Goal: Use online tool/utility: Utilize a website feature to perform a specific function

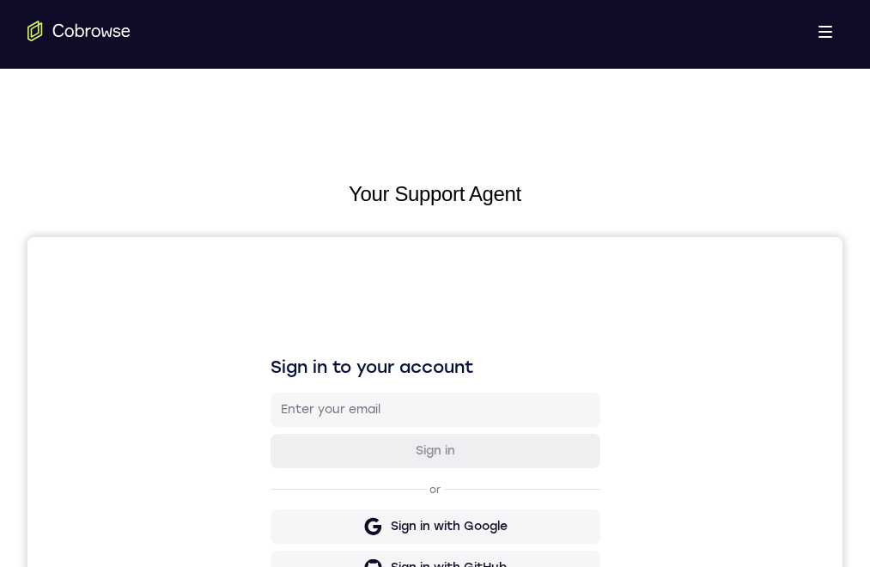
scroll to position [172, 0]
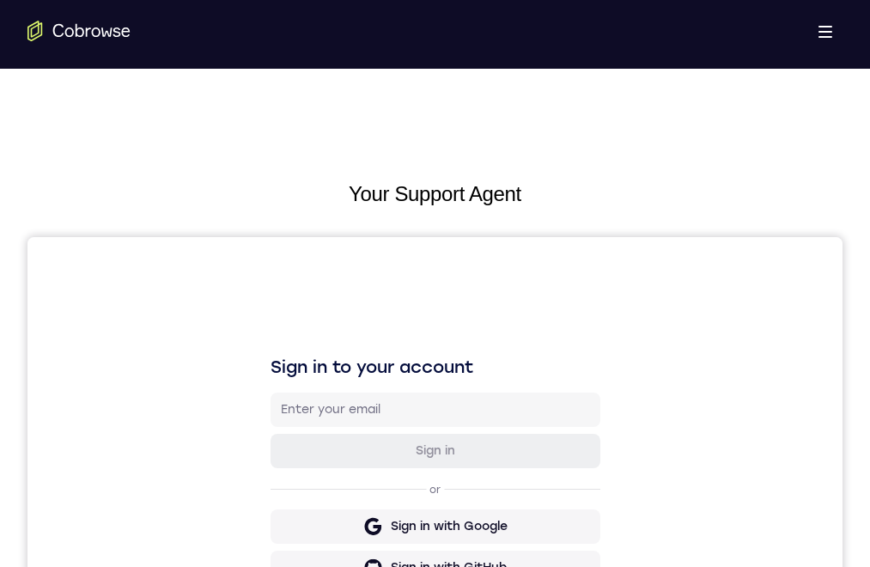
scroll to position [86, 0]
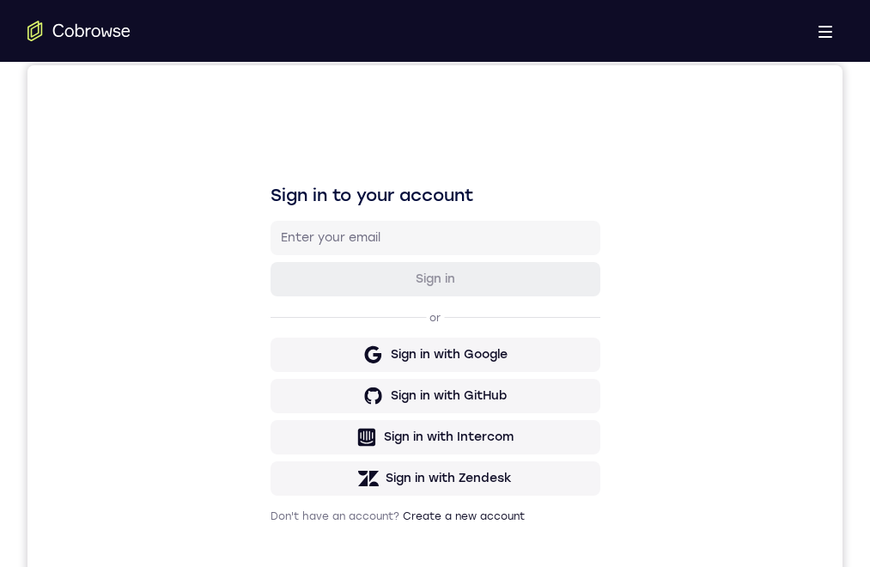
drag, startPoint x: 447, startPoint y: 1036, endPoint x: 469, endPoint y: 878, distance: 159.6
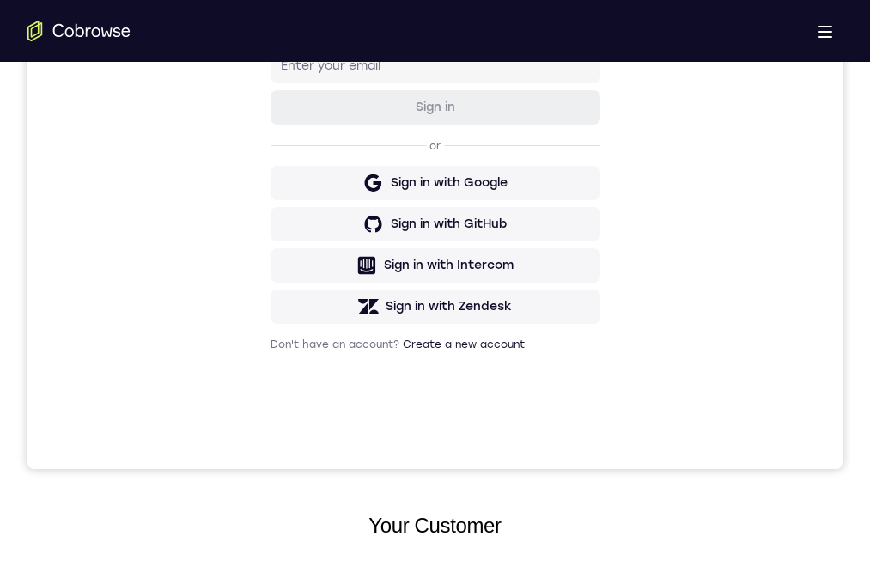
drag, startPoint x: 505, startPoint y: 1068, endPoint x: 1145, endPoint y: 1007, distance: 642.7
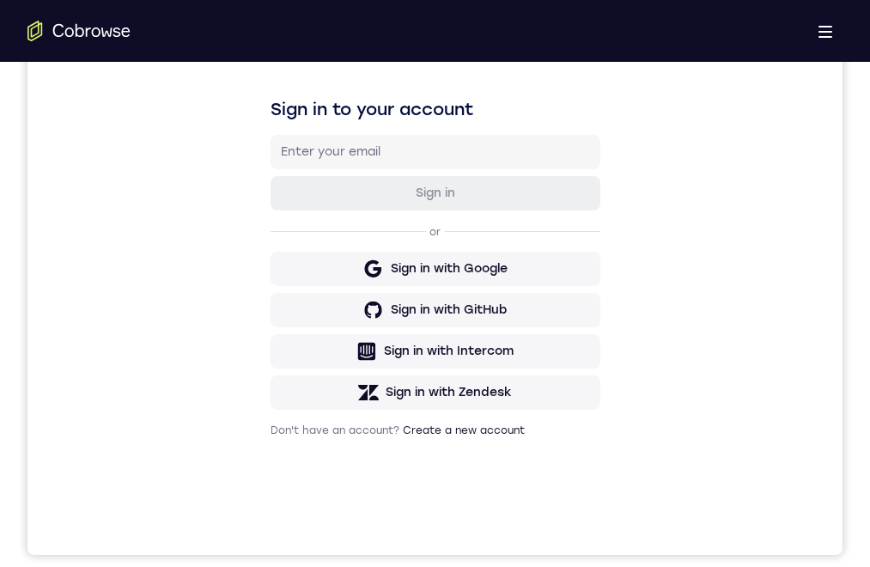
drag, startPoint x: 481, startPoint y: 935, endPoint x: 495, endPoint y: 830, distance: 106.5
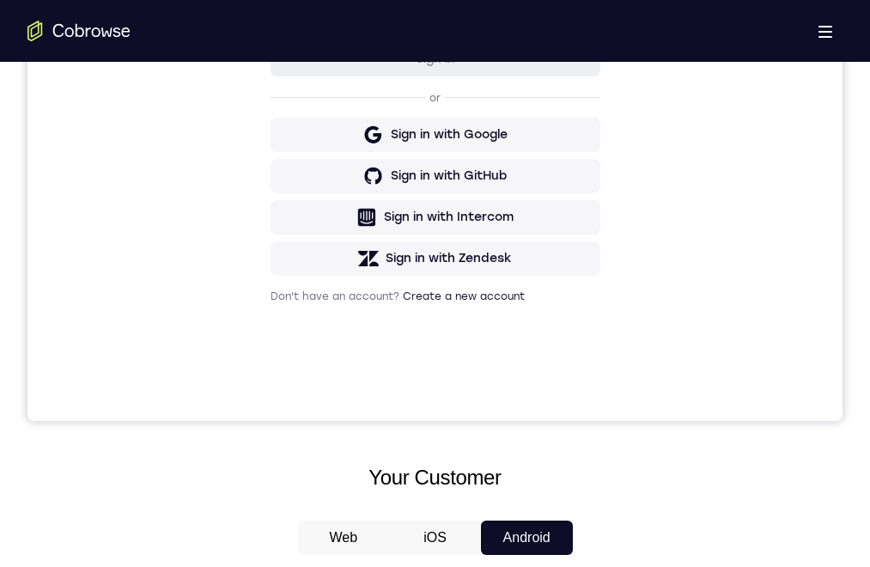
drag, startPoint x: 414, startPoint y: 809, endPoint x: 419, endPoint y: 777, distance: 32.2
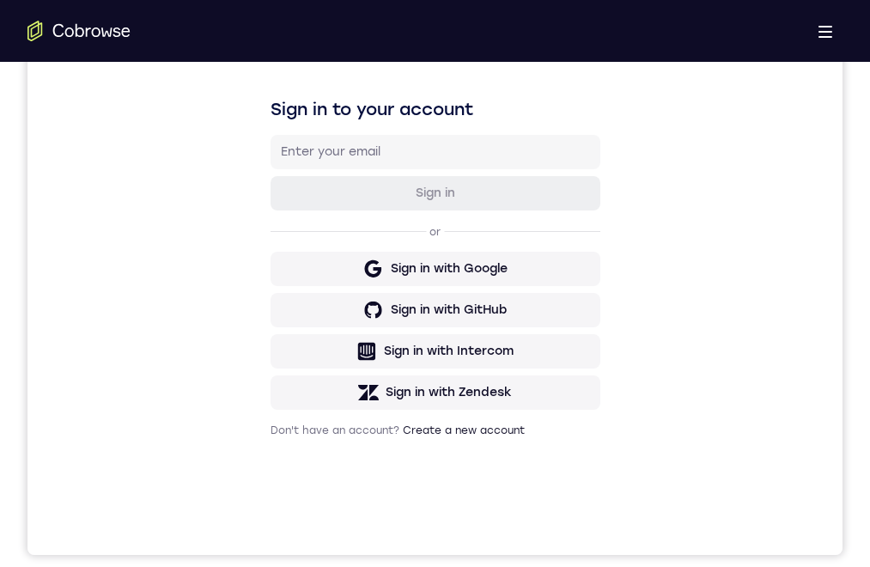
drag, startPoint x: 406, startPoint y: 896, endPoint x: 384, endPoint y: 1095, distance: 200.5
drag, startPoint x: 392, startPoint y: 897, endPoint x: 399, endPoint y: 1050, distance: 153.9
drag, startPoint x: 412, startPoint y: 826, endPoint x: 392, endPoint y: 1061, distance: 236.2
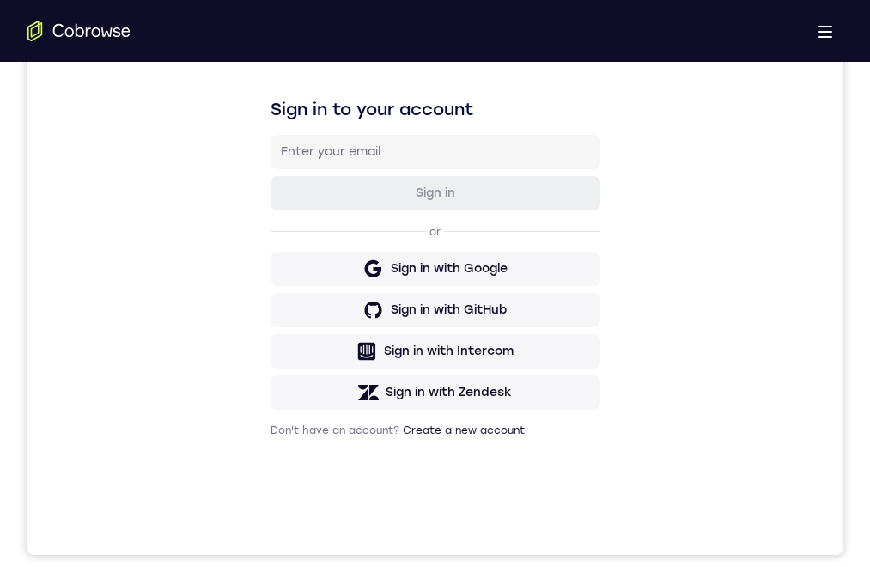
drag, startPoint x: 403, startPoint y: 1067, endPoint x: 409, endPoint y: 1024, distance: 43.4
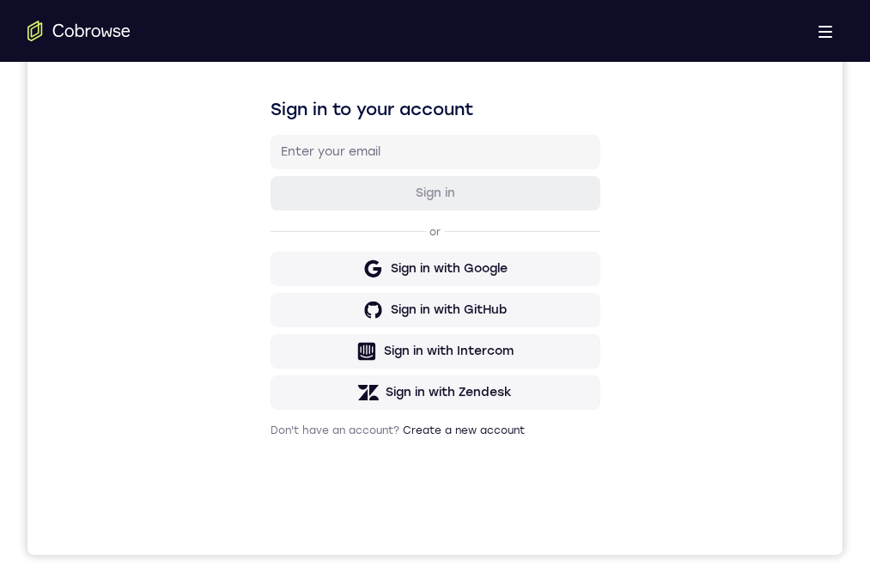
drag, startPoint x: 409, startPoint y: 1024, endPoint x: 411, endPoint y: 1086, distance: 61.9
drag, startPoint x: 410, startPoint y: 854, endPoint x: 398, endPoint y: 1066, distance: 212.5
drag, startPoint x: 390, startPoint y: 821, endPoint x: 380, endPoint y: 1115, distance: 293.9
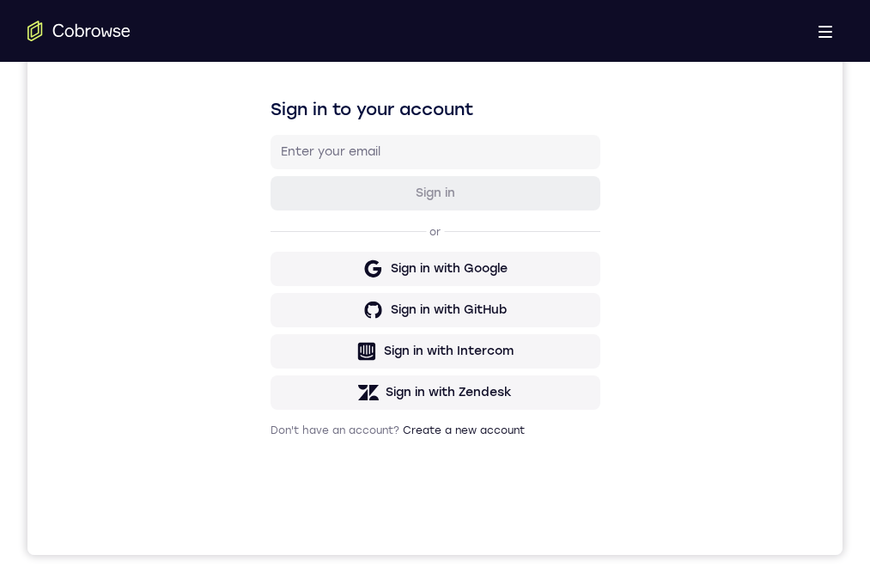
drag, startPoint x: 381, startPoint y: 913, endPoint x: 361, endPoint y: 1064, distance: 152.5
drag, startPoint x: 423, startPoint y: 1086, endPoint x: 444, endPoint y: 882, distance: 204.7
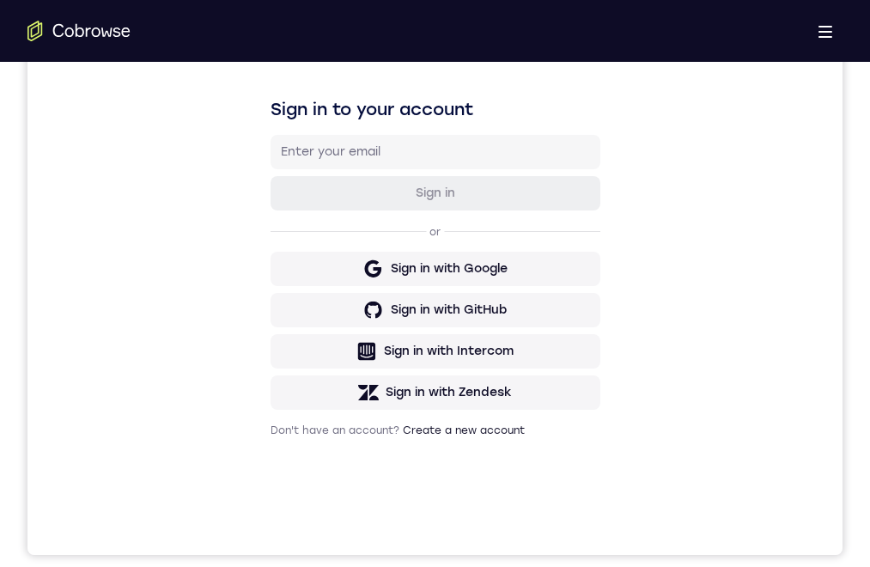
drag, startPoint x: 449, startPoint y: 1036, endPoint x: 474, endPoint y: 822, distance: 215.3
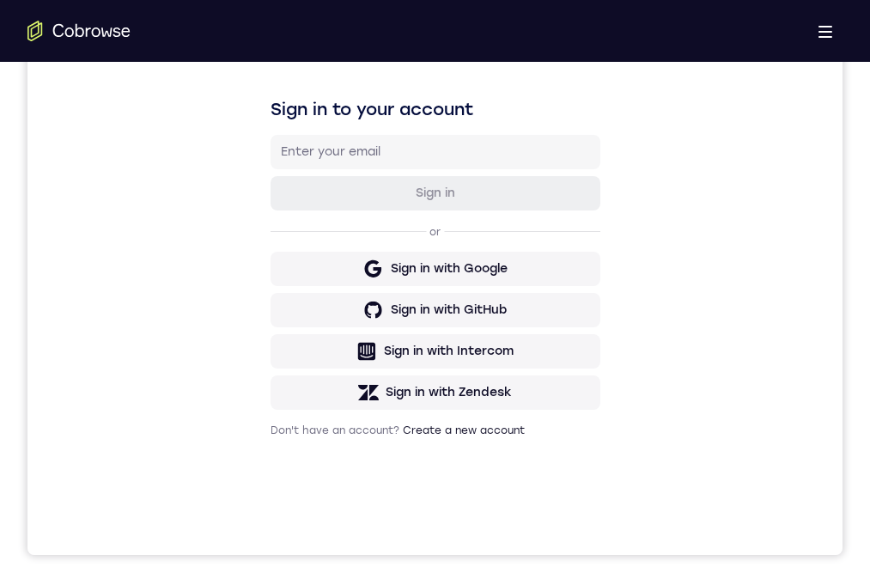
drag, startPoint x: 525, startPoint y: 854, endPoint x: 512, endPoint y: 1019, distance: 165.4
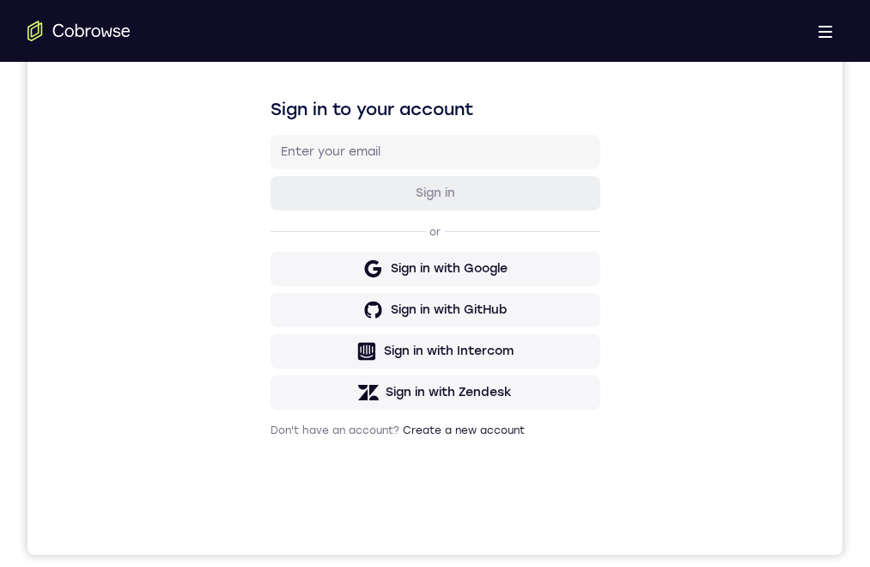
drag, startPoint x: 430, startPoint y: 1087, endPoint x: 403, endPoint y: 886, distance: 202.8
drag, startPoint x: 484, startPoint y: 1096, endPoint x: 424, endPoint y: 850, distance: 252.9
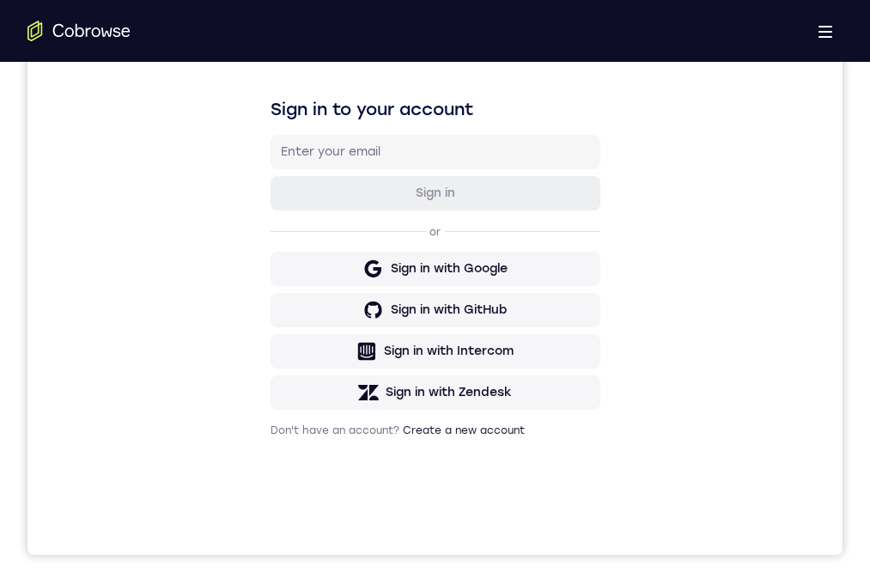
drag, startPoint x: 416, startPoint y: 839, endPoint x: 459, endPoint y: 1147, distance: 311.4
drag, startPoint x: 453, startPoint y: 816, endPoint x: 477, endPoint y: 860, distance: 50.0
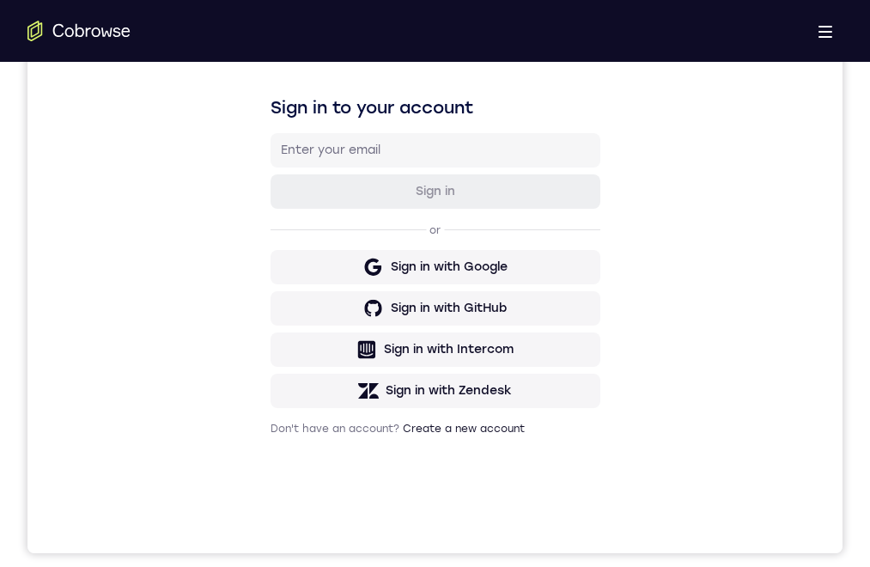
scroll to position [344, 0]
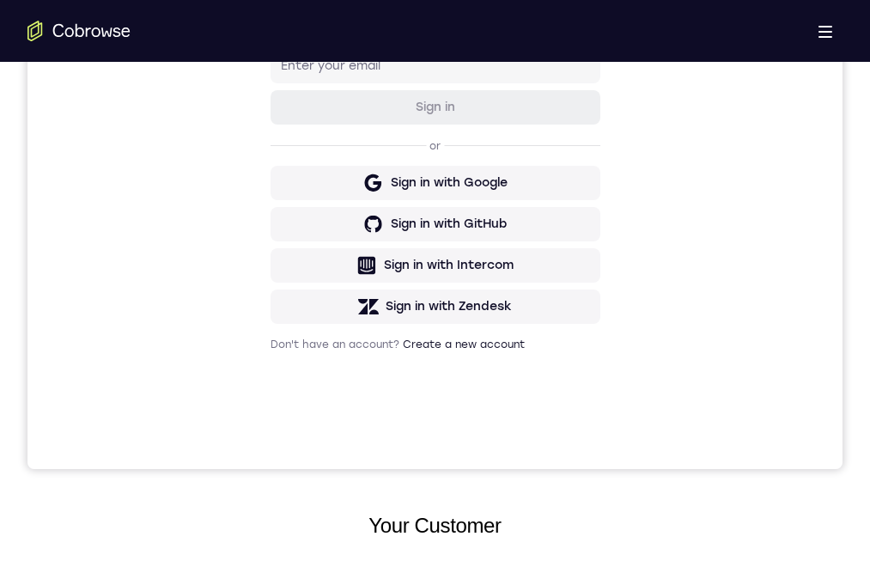
drag, startPoint x: 447, startPoint y: 903, endPoint x: 468, endPoint y: 829, distance: 77.5
drag, startPoint x: 463, startPoint y: 914, endPoint x: 450, endPoint y: 903, distance: 17.0
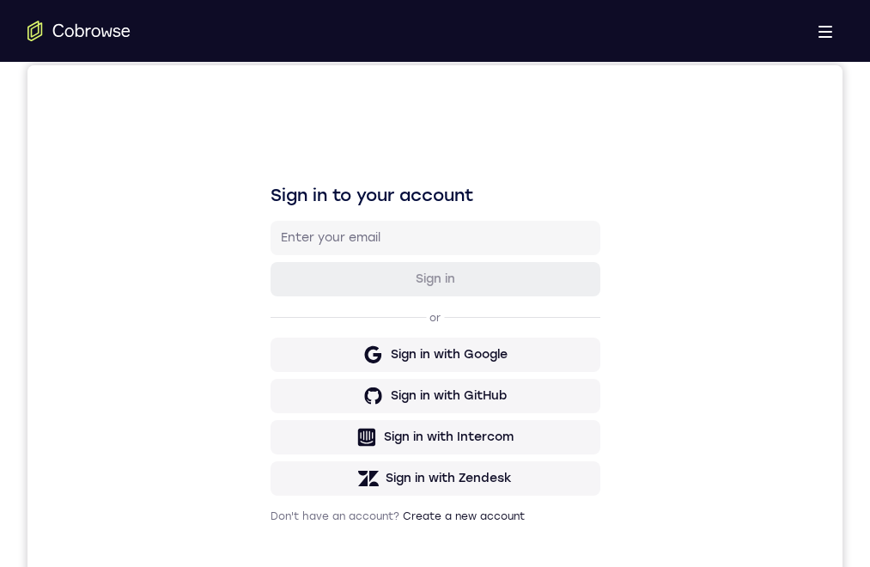
scroll to position [0, 0]
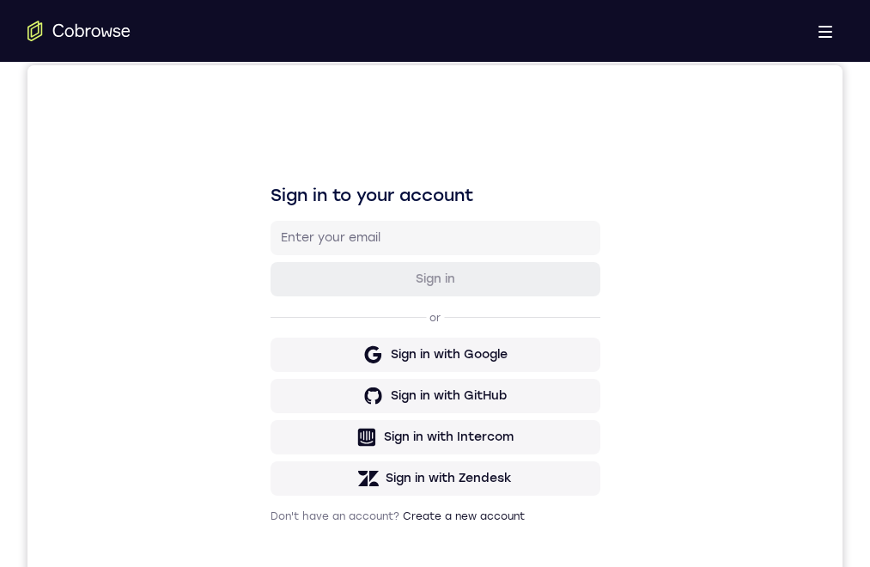
scroll to position [344, 0]
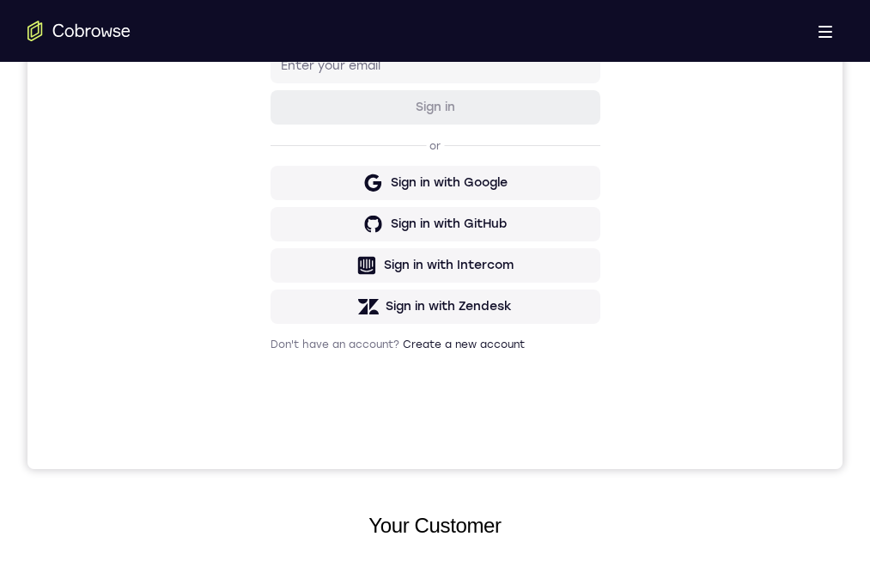
drag, startPoint x: 369, startPoint y: 1036, endPoint x: 400, endPoint y: 889, distance: 150.1
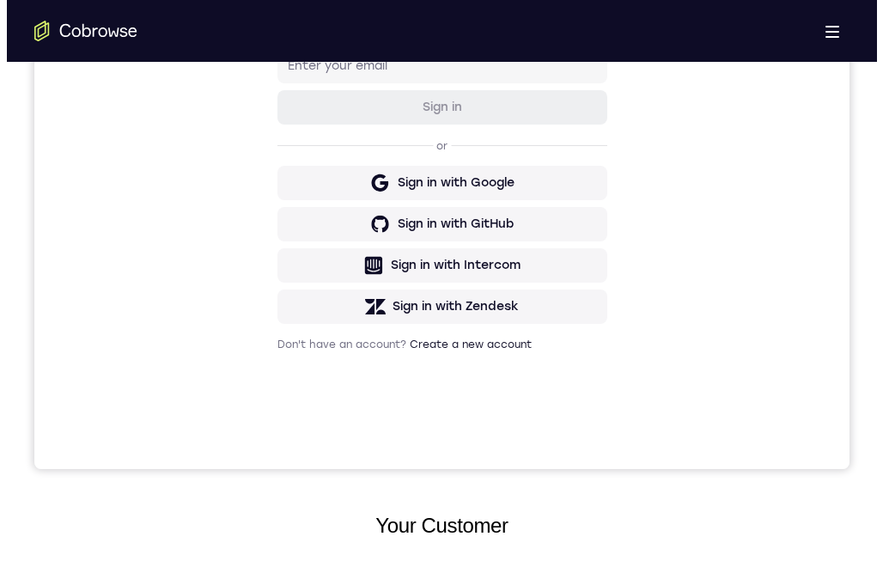
scroll to position [0, 0]
